Goal: Information Seeking & Learning: Learn about a topic

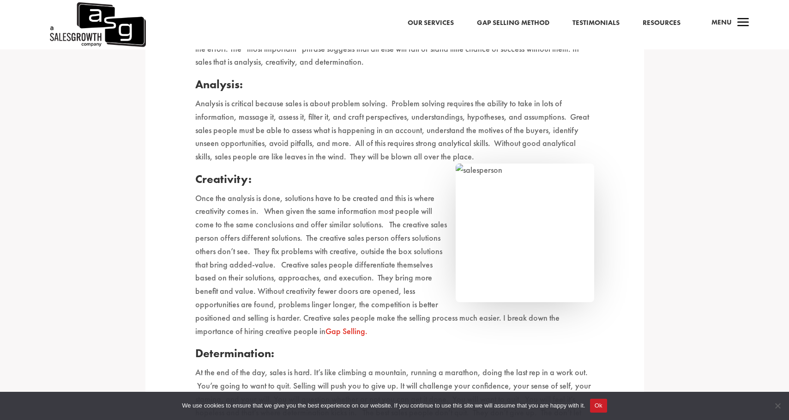
scroll to position [453, 0]
drag, startPoint x: 194, startPoint y: 175, endPoint x: 302, endPoint y: 174, distance: 107.6
click at [302, 174] on div "What Makes a Salesperson Great? I’m asked often about what makes a great sales …" at bounding box center [394, 301] width 499 height 861
click at [302, 174] on h4 "Creativity:" at bounding box center [394, 182] width 399 height 20
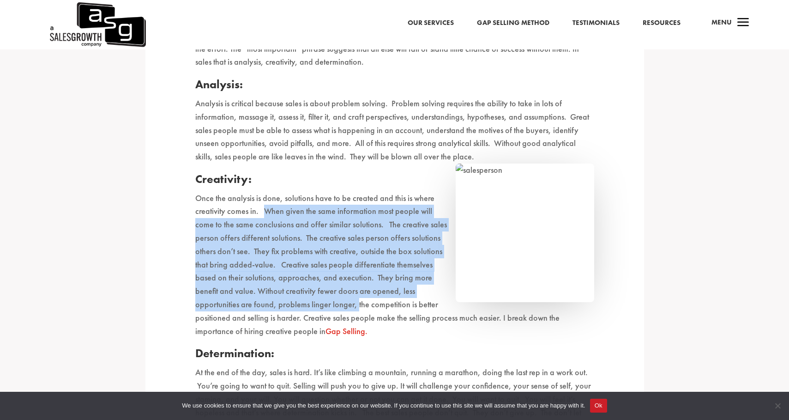
drag, startPoint x: 264, startPoint y: 200, endPoint x: 356, endPoint y: 297, distance: 133.9
click at [356, 297] on p "Once the analysis is done, solutions have to be created and this is where creat…" at bounding box center [394, 269] width 399 height 155
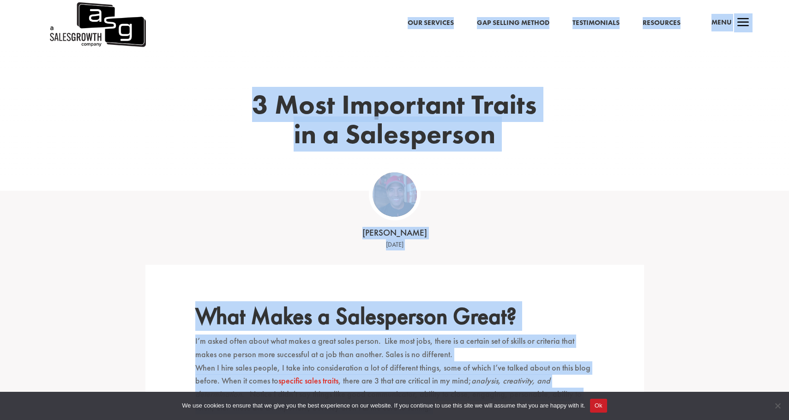
drag, startPoint x: 272, startPoint y: 367, endPoint x: 299, endPoint y: 79, distance: 288.5
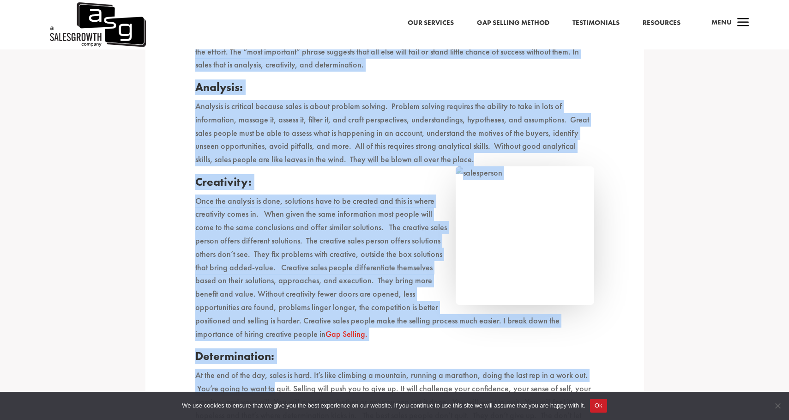
scroll to position [661, 0]
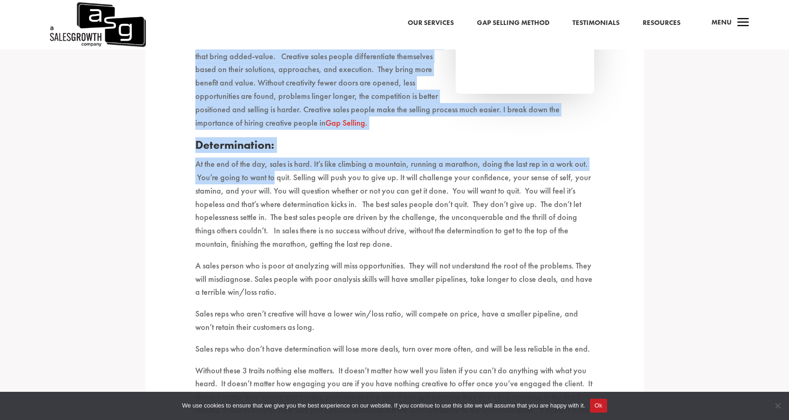
click at [306, 95] on p "Once the analysis is done, solutions have to be created and this is where creat…" at bounding box center [394, 60] width 399 height 155
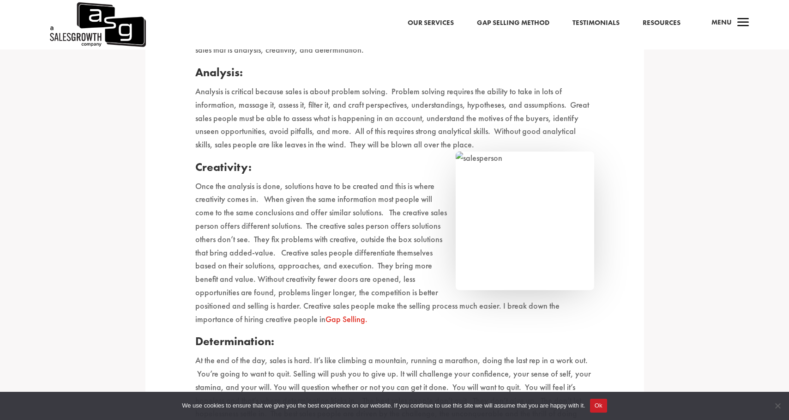
scroll to position [464, 0]
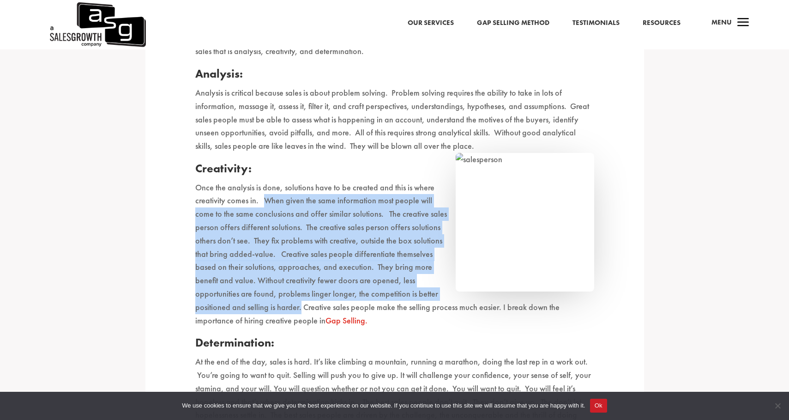
drag, startPoint x: 263, startPoint y: 194, endPoint x: 300, endPoint y: 292, distance: 104.6
click at [300, 292] on p "Once the analysis is done, solutions have to be created and this is where creat…" at bounding box center [394, 258] width 399 height 155
copy p "When given the same information most people will come to the same conclusions a…"
click at [271, 192] on p "Once the analysis is done, solutions have to be created and this is where creat…" at bounding box center [394, 258] width 399 height 155
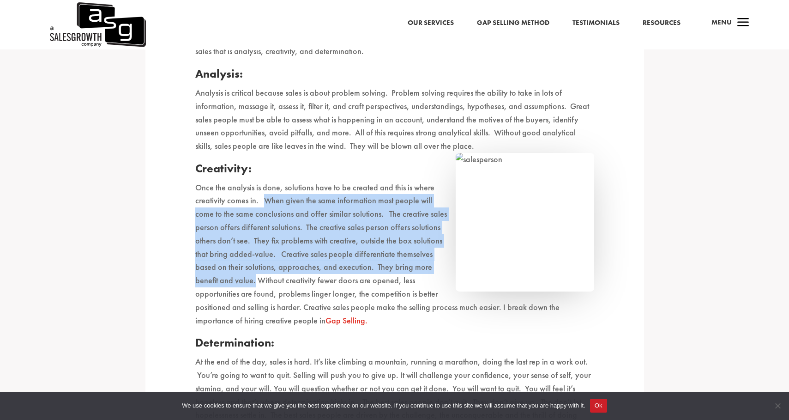
drag, startPoint x: 263, startPoint y: 192, endPoint x: 252, endPoint y: 269, distance: 78.0
click at [253, 272] on p "Once the analysis is done, solutions have to be created and this is where creat…" at bounding box center [394, 258] width 399 height 155
copy p "When given the same information most people will come to the same conclusions a…"
